Goal: Task Accomplishment & Management: Manage account settings

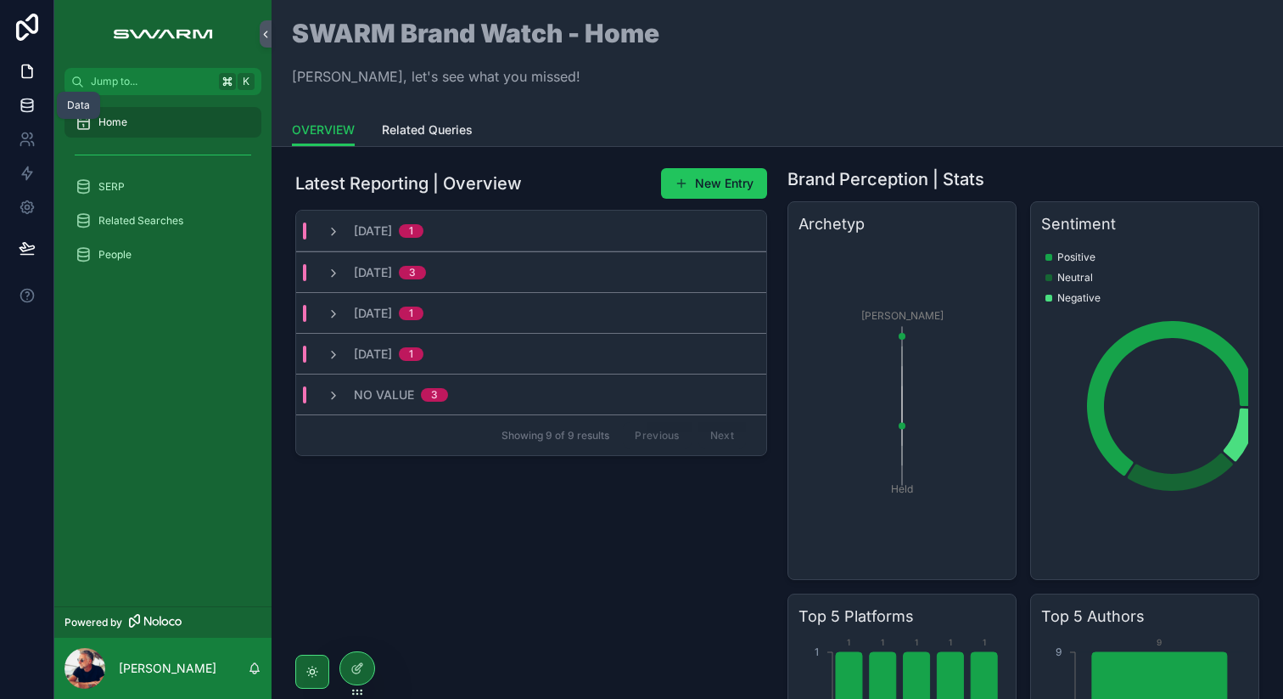
click at [30, 105] on icon at bounding box center [27, 105] width 17 height 17
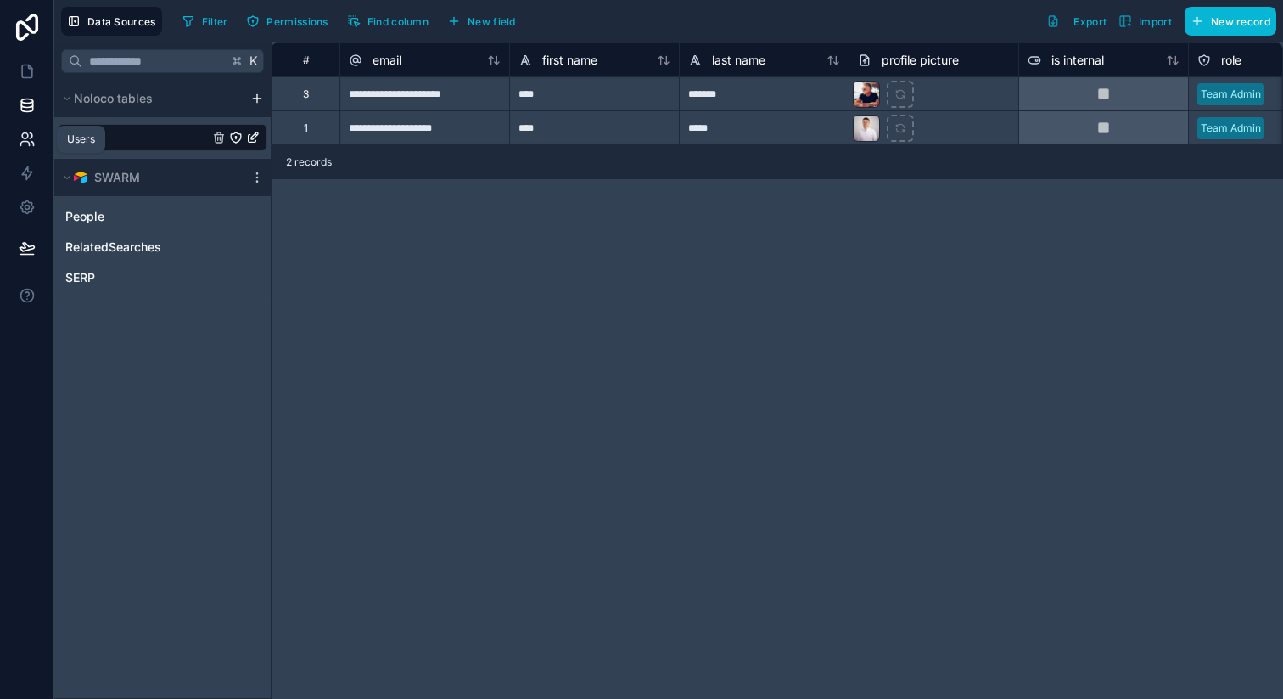
click at [27, 149] on link at bounding box center [26, 139] width 53 height 34
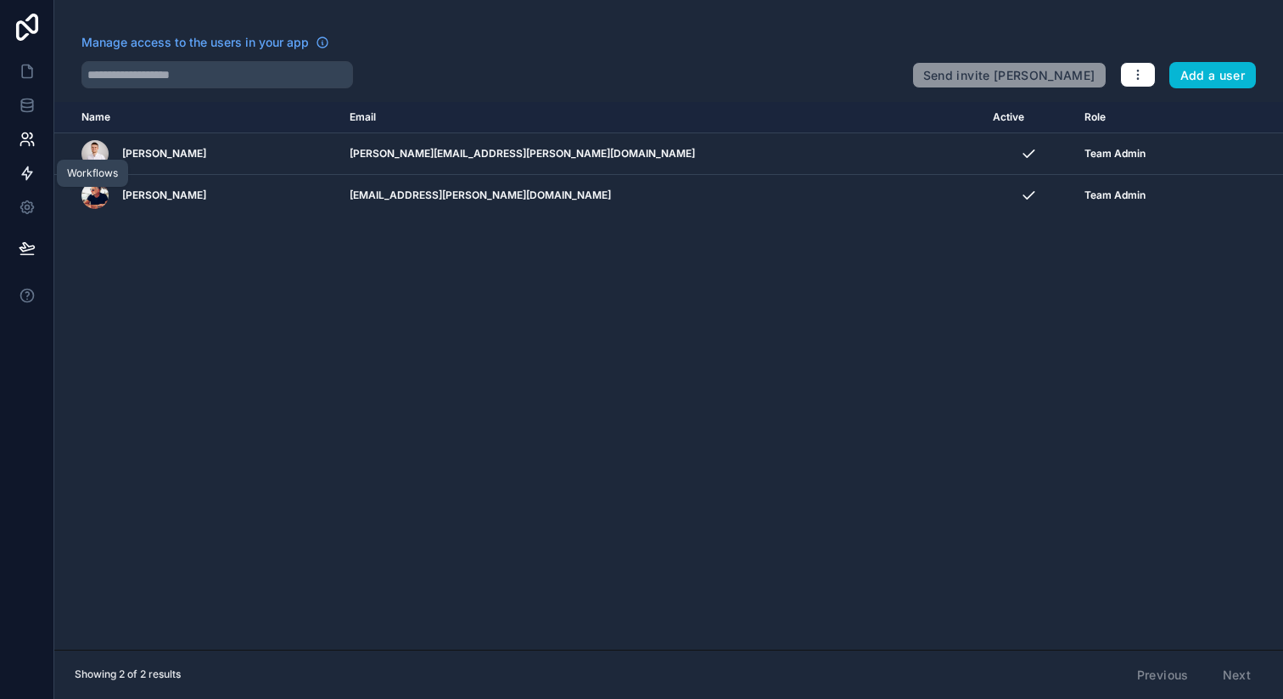
click at [28, 175] on icon at bounding box center [27, 173] width 17 height 17
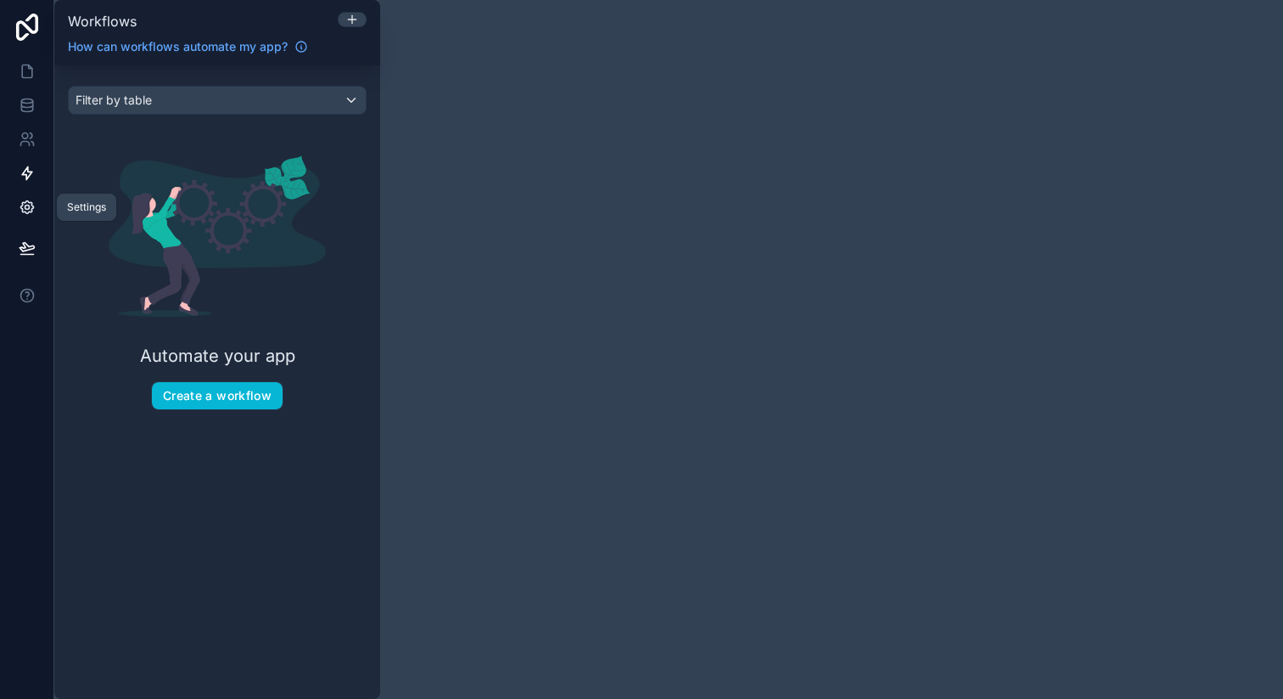
click at [31, 204] on icon at bounding box center [26, 207] width 13 height 13
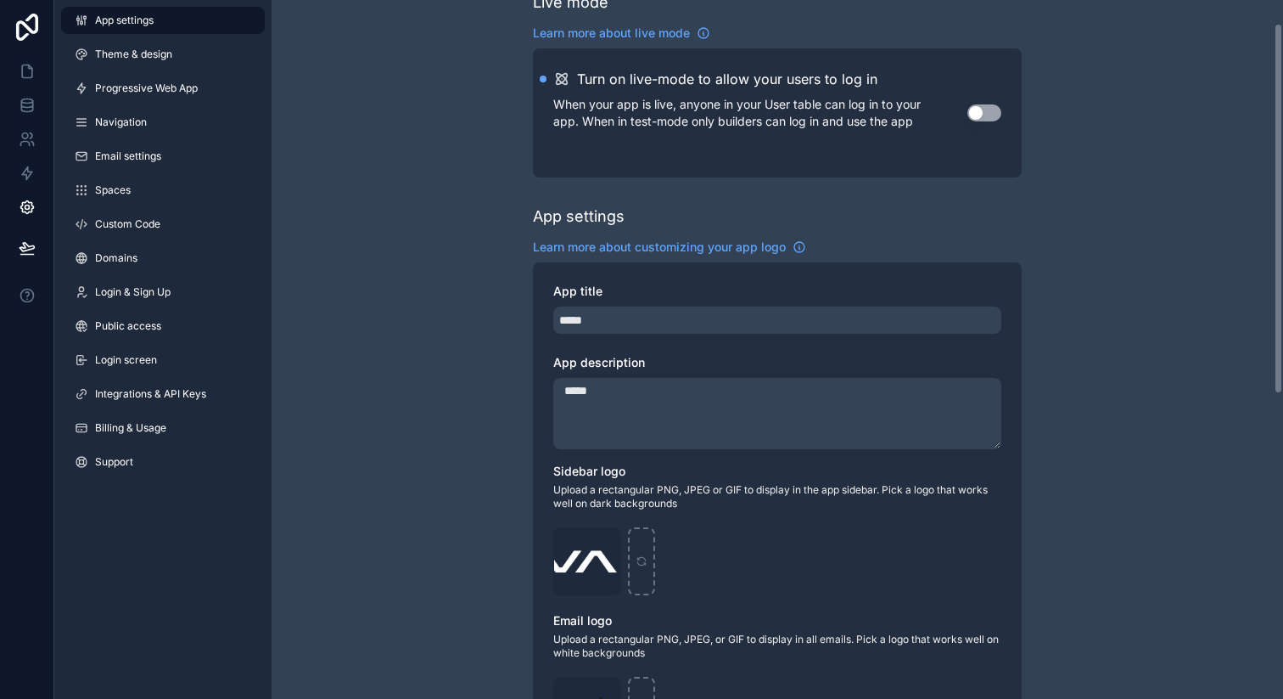
scroll to position [44, 0]
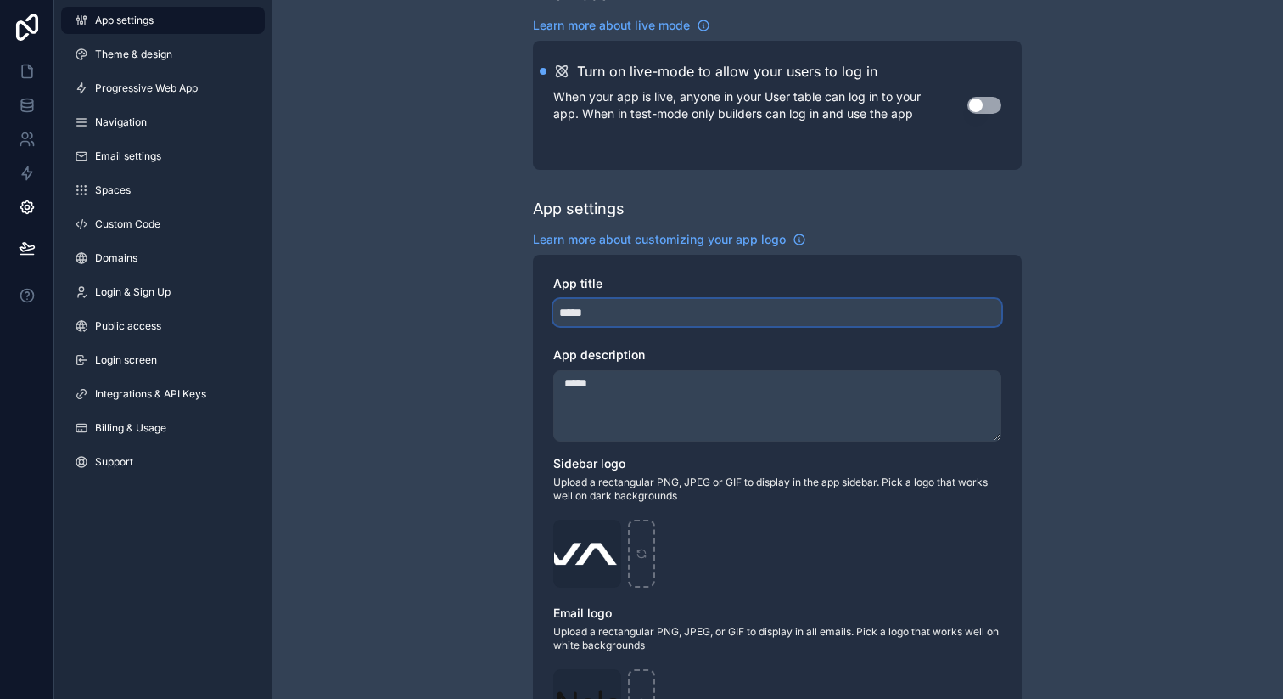
drag, startPoint x: 609, startPoint y: 311, endPoint x: 517, endPoint y: 297, distance: 92.8
click at [517, 297] on div "Live mode Learn more about live mode Turn on live-mode to allow your users to l…" at bounding box center [778, 613] width 1012 height 1314
type input "*****"
drag, startPoint x: 617, startPoint y: 395, endPoint x: 538, endPoint y: 390, distance: 79.1
click at [538, 390] on div "App title ***** App description ***** Sidebar logo Upload a rectangular PNG, JP…" at bounding box center [777, 576] width 489 height 642
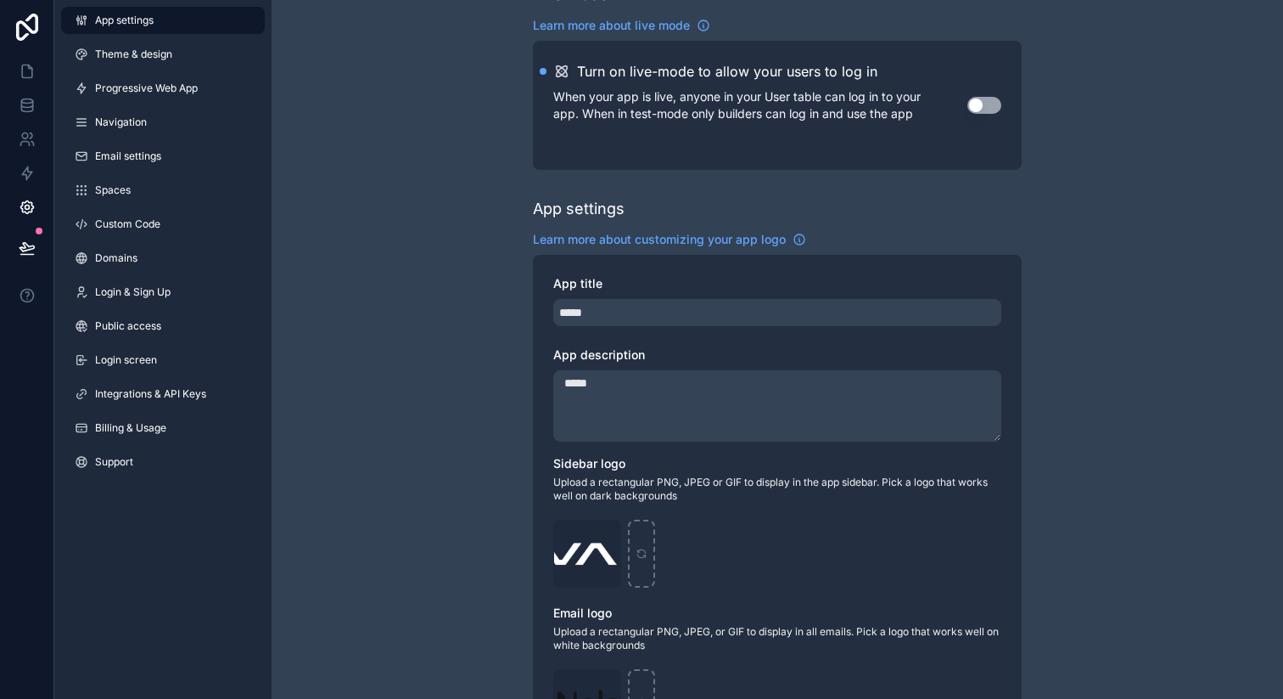
type textarea "*****"
click at [469, 404] on div "Live mode Learn more about live mode Turn on live-mode to allow your users to l…" at bounding box center [778, 613] width 1012 height 1314
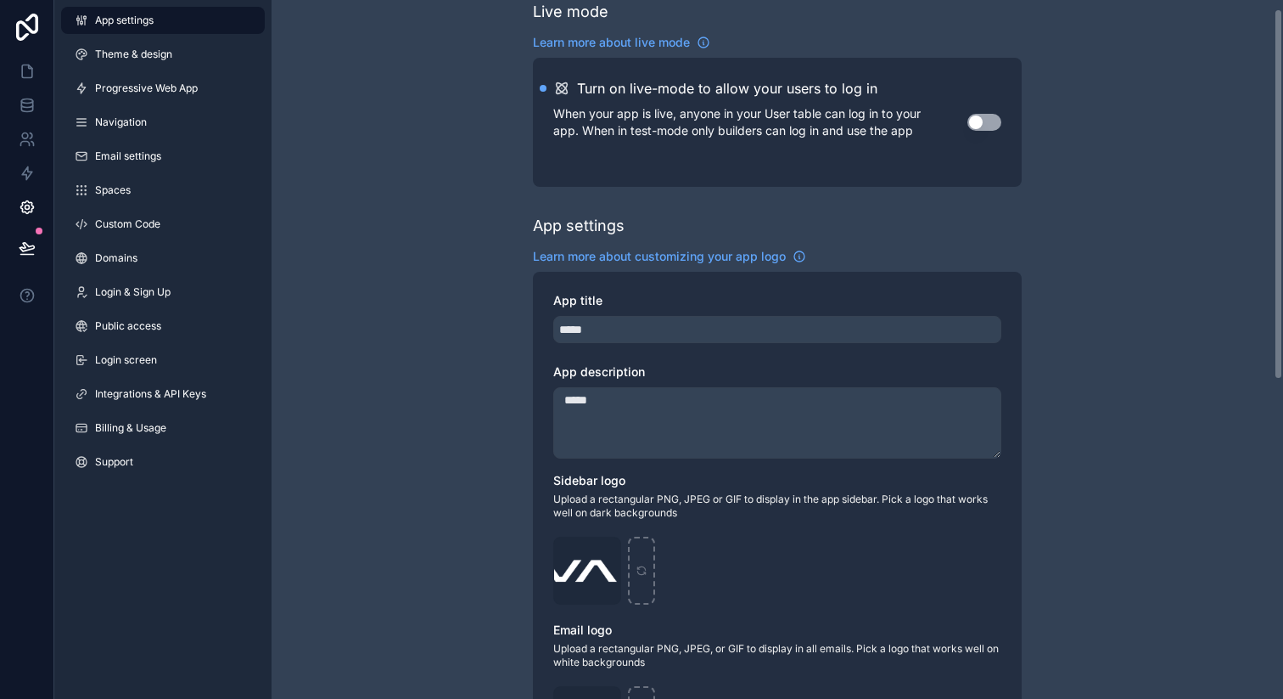
scroll to position [31, 0]
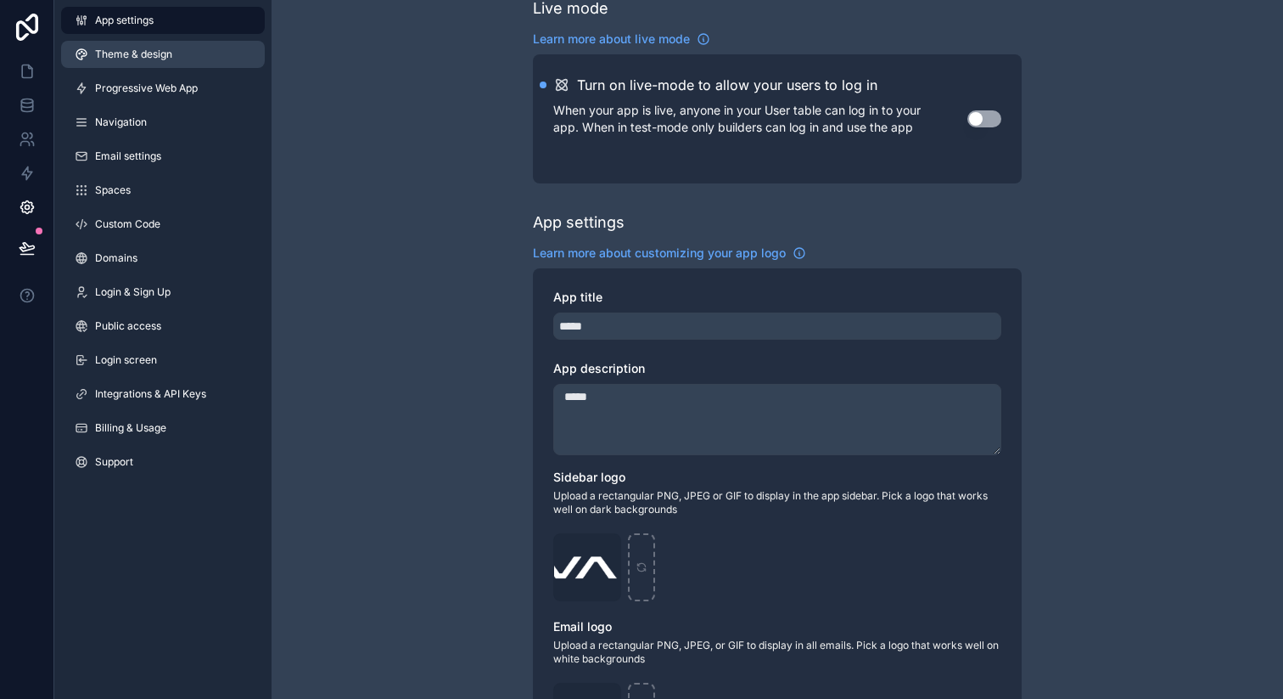
click at [118, 52] on span "Theme & design" at bounding box center [133, 55] width 77 height 14
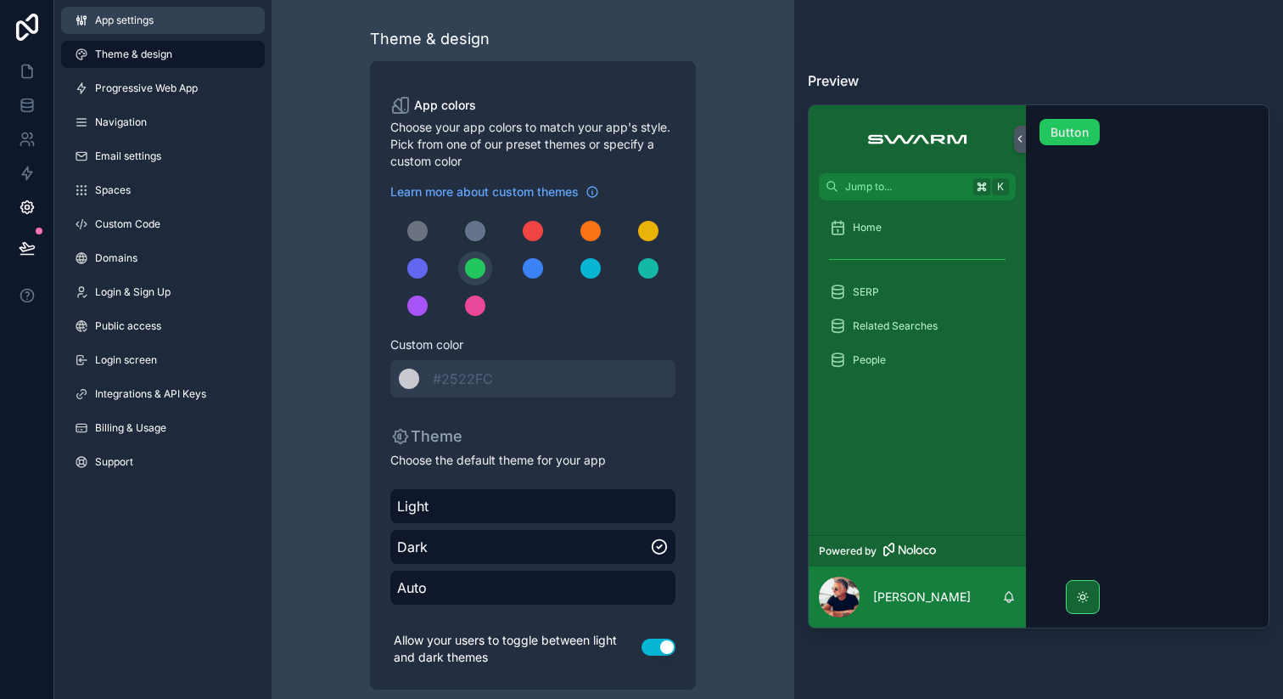
click at [132, 25] on span "App settings" at bounding box center [124, 21] width 59 height 14
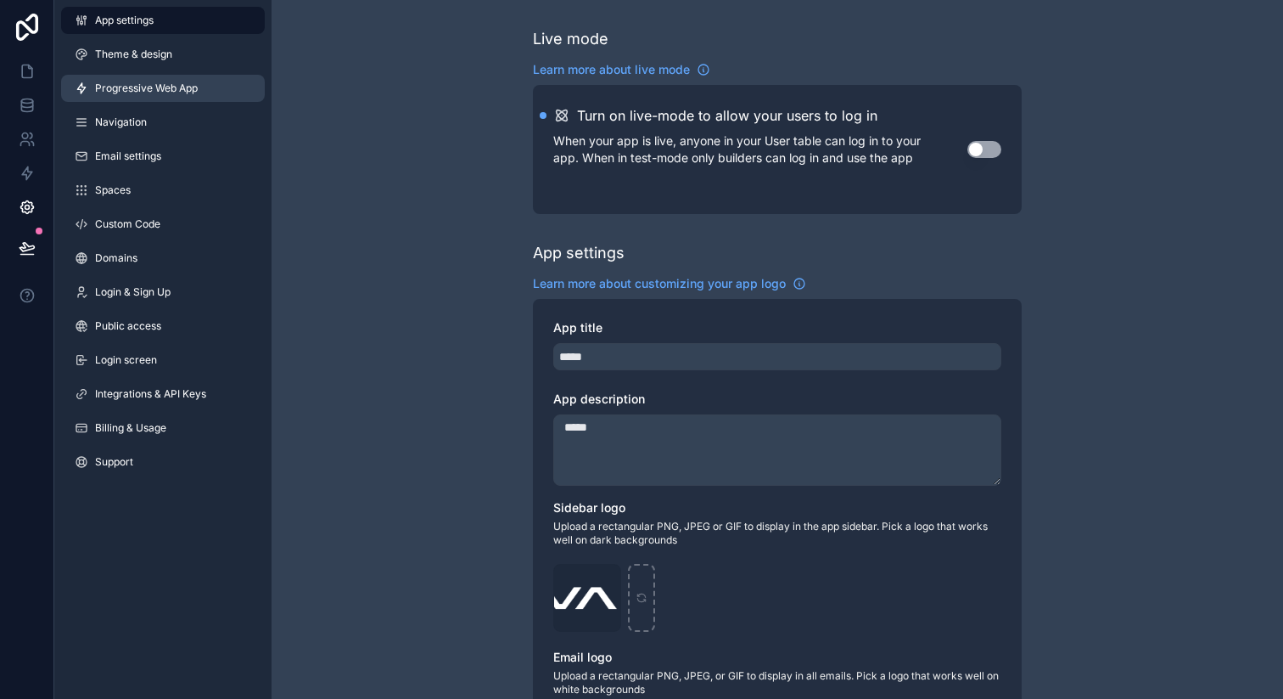
click at [125, 93] on span "Progressive Web App" at bounding box center [146, 88] width 103 height 14
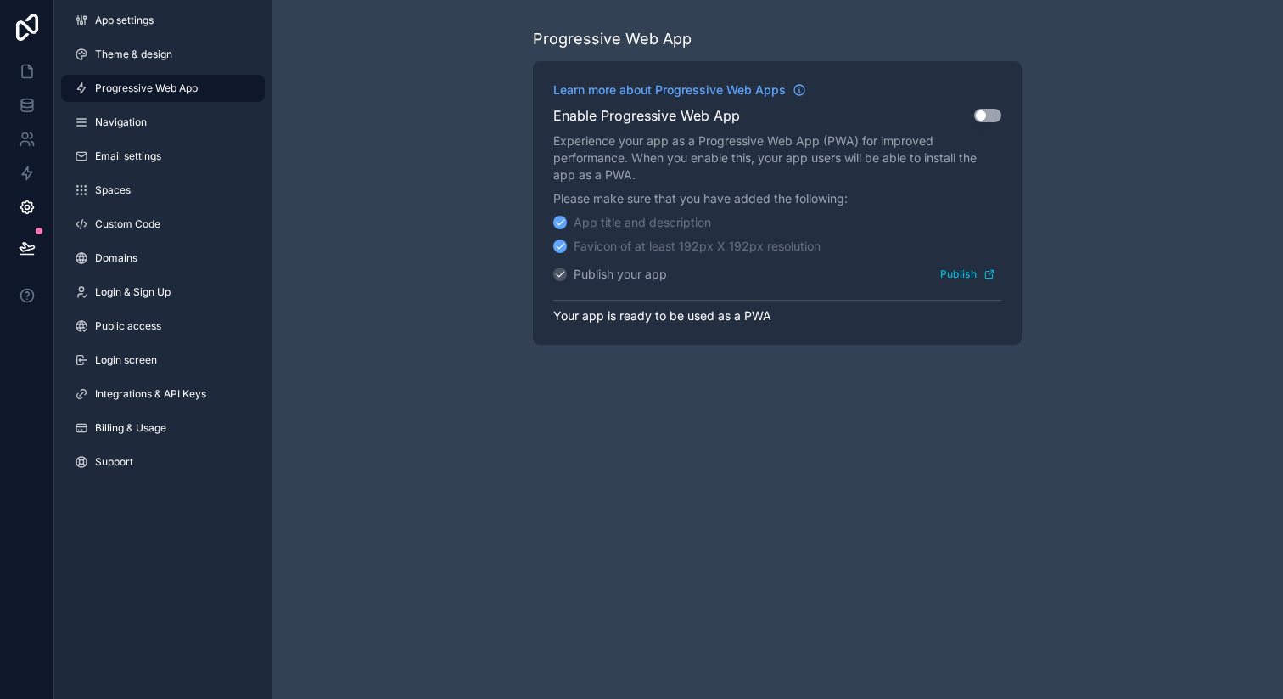
click at [990, 112] on button "Use setting" at bounding box center [987, 116] width 27 height 14
click at [398, 176] on div "Progressive Web App Learn more about Progressive Web Apps Enable Progressive We…" at bounding box center [778, 186] width 1012 height 372
click at [141, 124] on span "Navigation" at bounding box center [121, 122] width 52 height 14
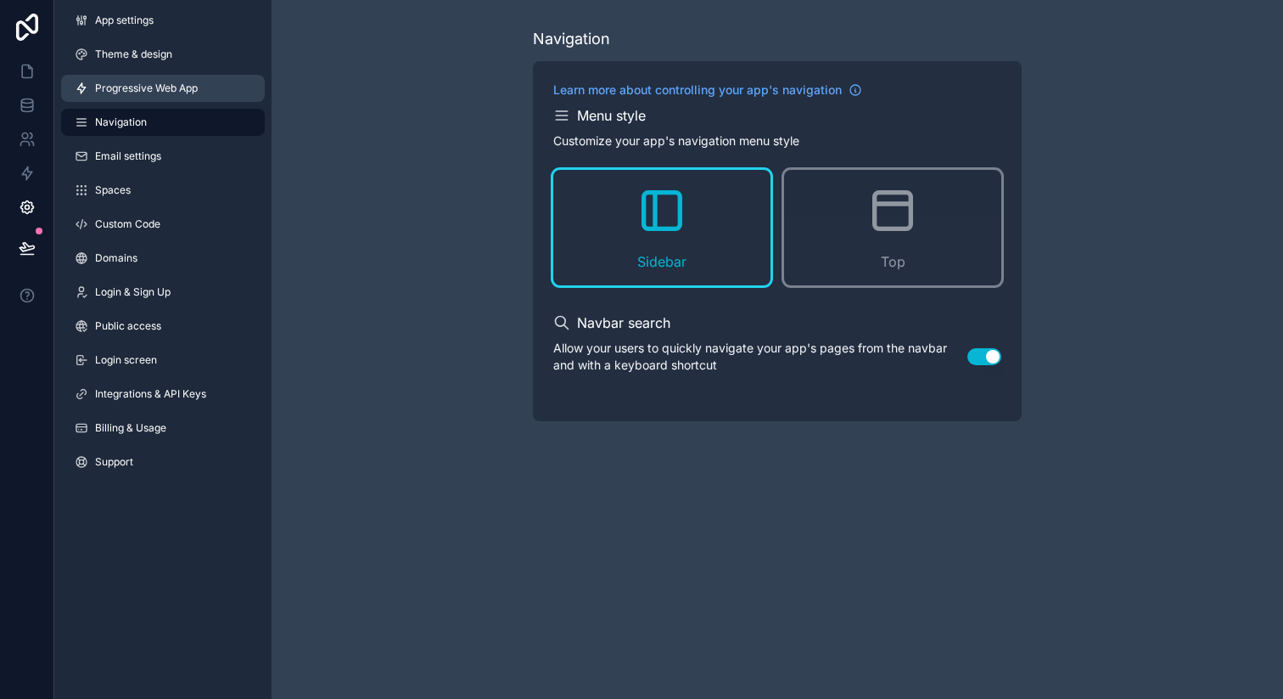
click at [149, 83] on span "Progressive Web App" at bounding box center [146, 88] width 103 height 14
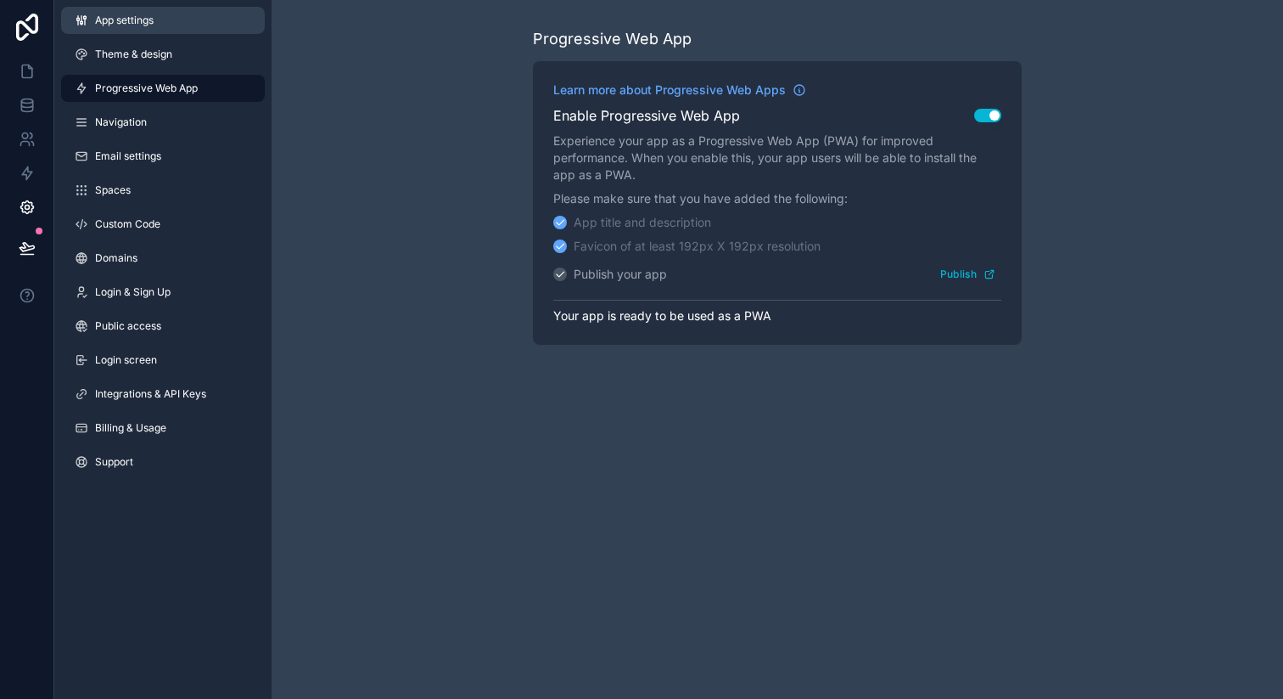
click at [135, 21] on span "App settings" at bounding box center [124, 21] width 59 height 14
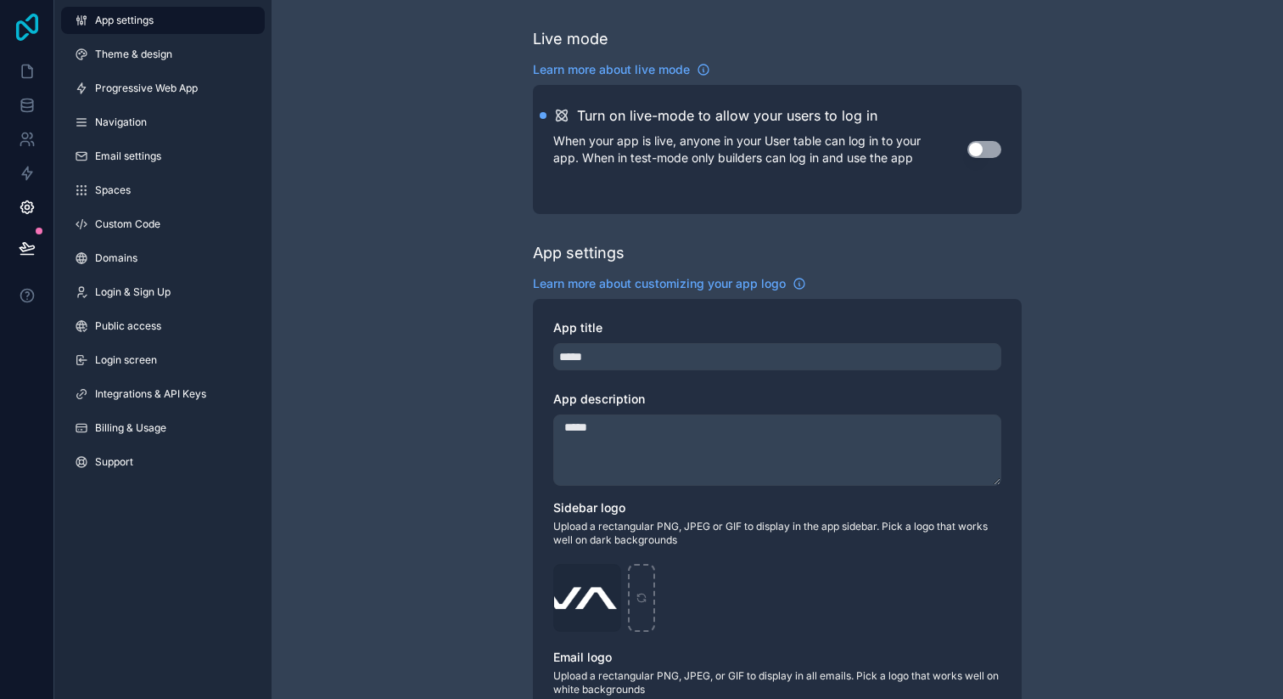
click at [27, 23] on icon at bounding box center [27, 27] width 34 height 27
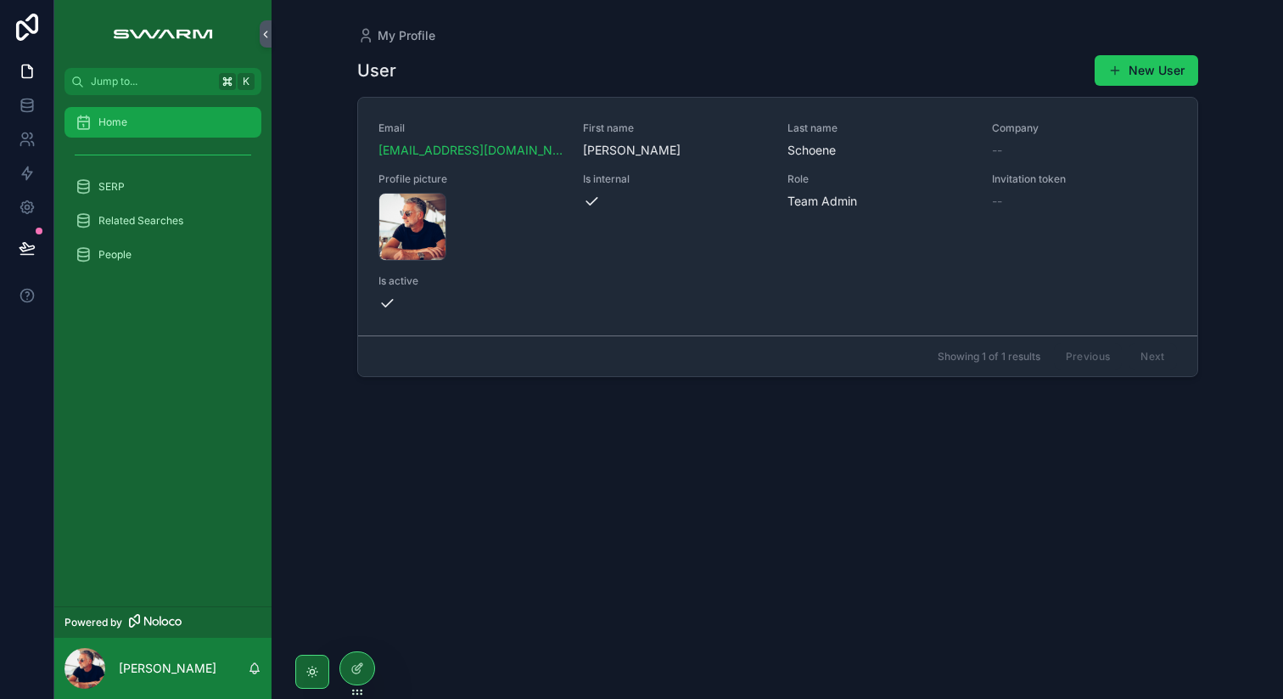
click at [127, 126] on div "Home" at bounding box center [163, 122] width 177 height 27
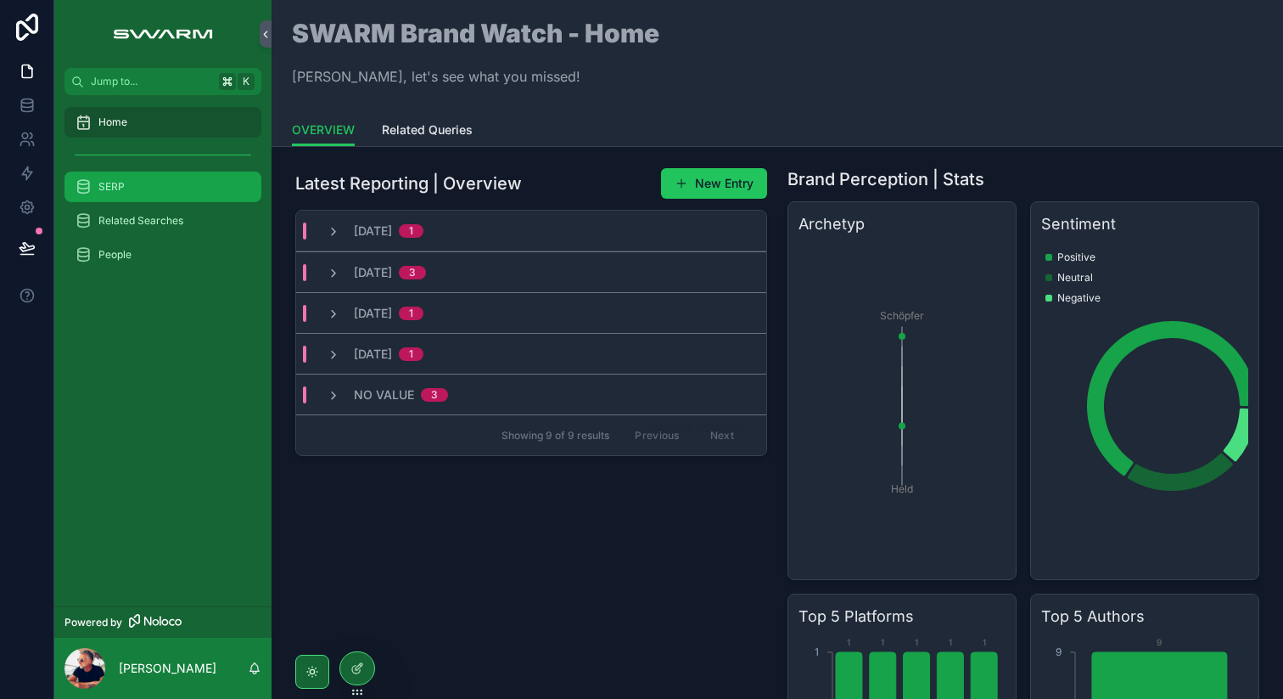
click at [177, 191] on div "SERP" at bounding box center [163, 186] width 177 height 27
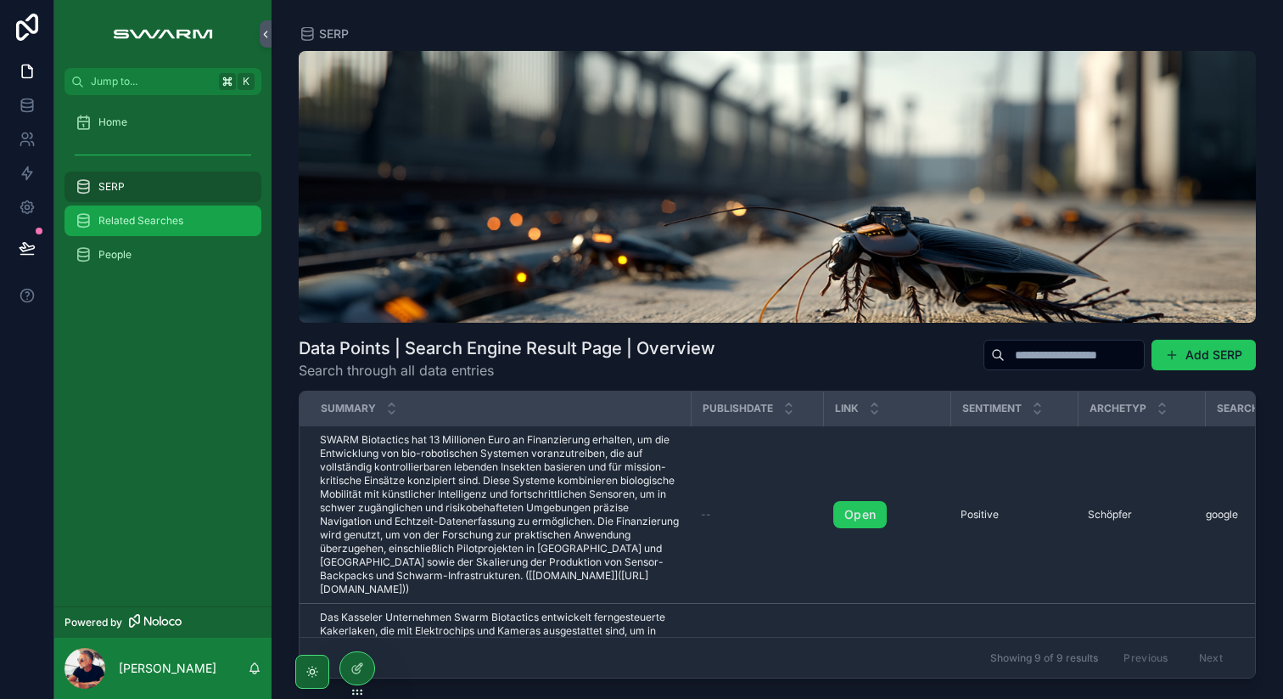
click at [163, 221] on span "Related Searches" at bounding box center [140, 221] width 85 height 14
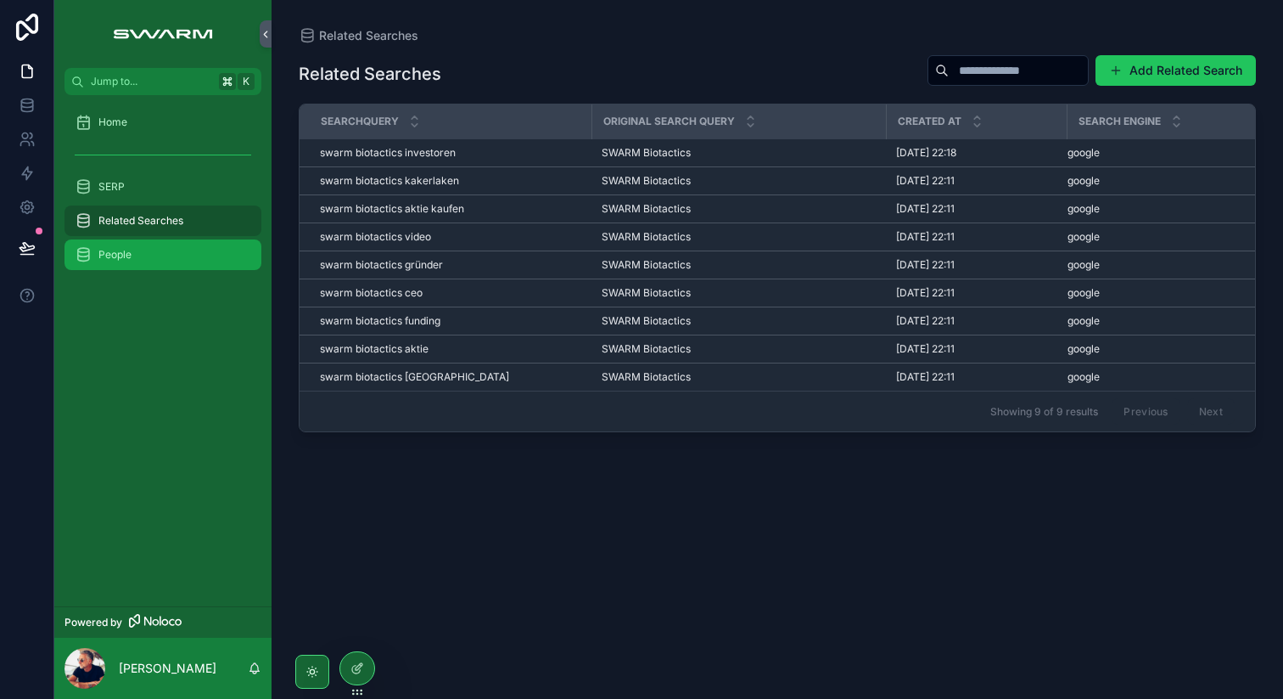
click at [154, 261] on div "People" at bounding box center [163, 254] width 177 height 27
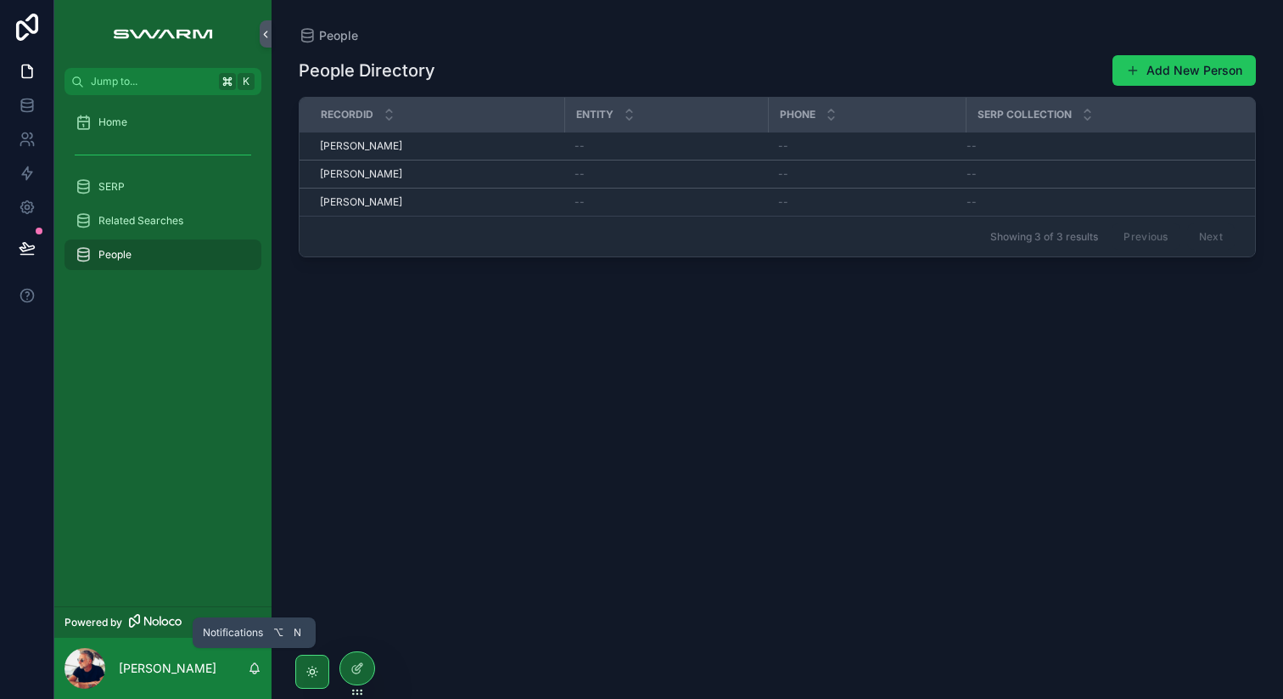
click at [256, 669] on icon "scrollable content" at bounding box center [255, 668] width 14 height 14
click at [468, 273] on div "People Directory Add New Person RecordID Entity Phone Serp collection Stefan Wi…" at bounding box center [777, 361] width 957 height 634
